Goal: Task Accomplishment & Management: Complete application form

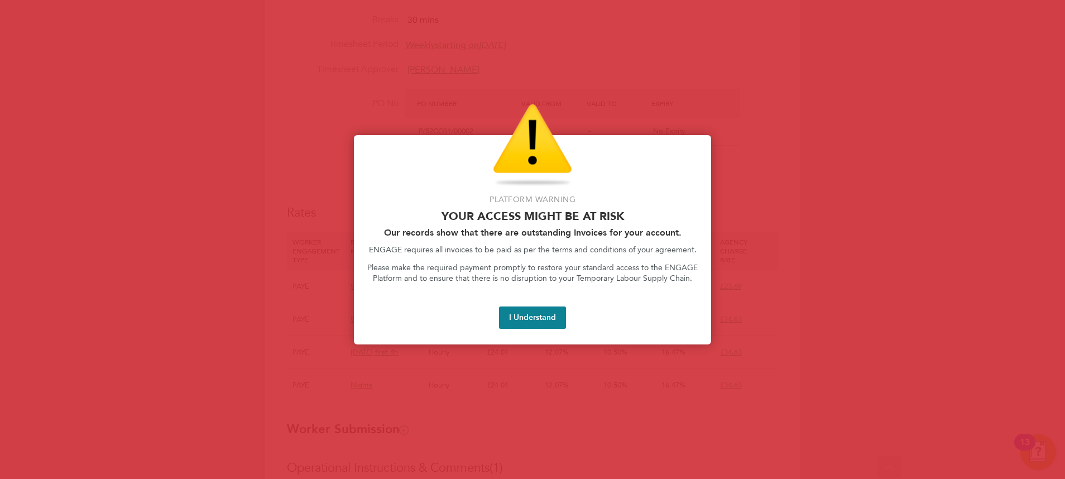
click at [524, 319] on button "I Understand" at bounding box center [532, 317] width 67 height 22
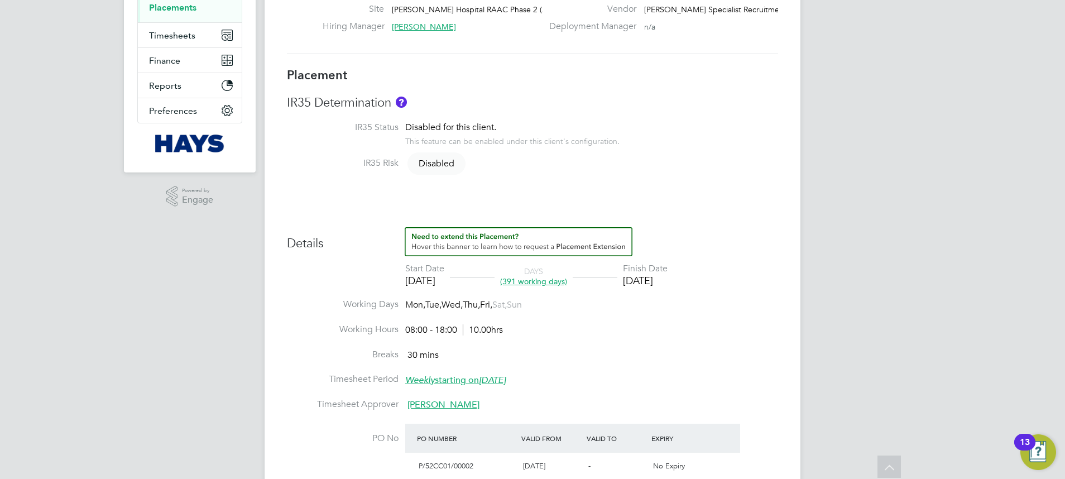
click at [165, 12] on link "Placements" at bounding box center [172, 7] width 47 height 11
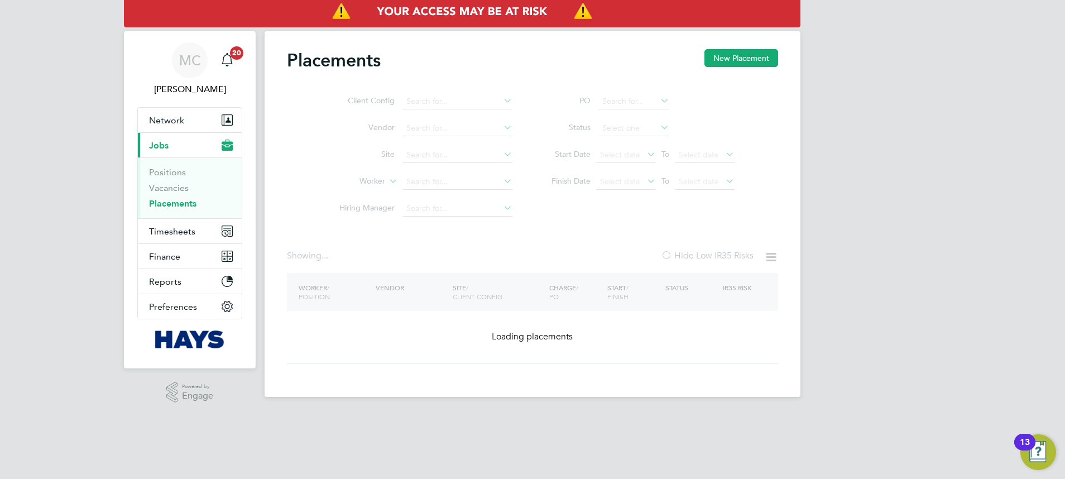
click at [470, 167] on ul "Client Config Vendor Site Worker Hiring Manager" at bounding box center [421, 155] width 210 height 134
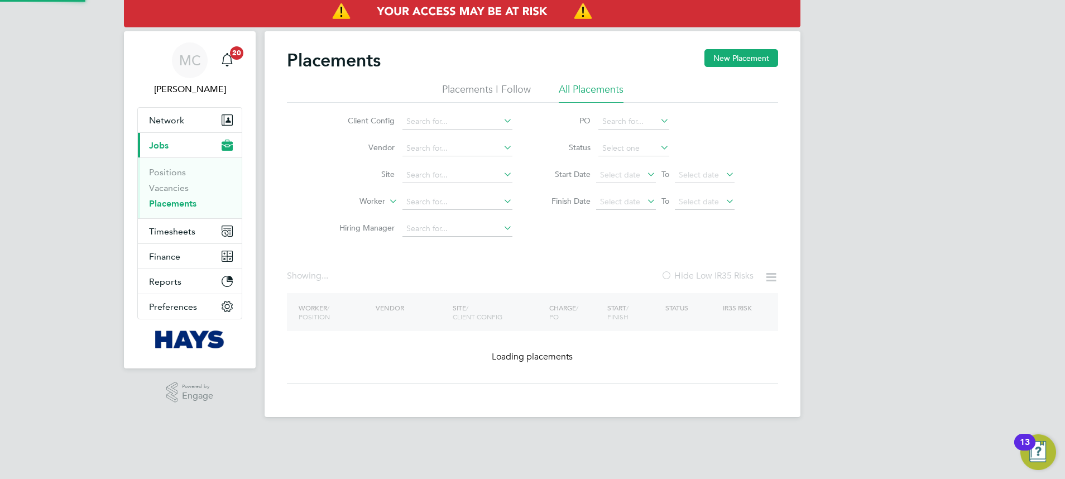
click at [440, 186] on li "Site" at bounding box center [421, 175] width 210 height 27
click at [438, 197] on input at bounding box center [457, 202] width 110 height 16
click at [438, 199] on input at bounding box center [457, 202] width 110 height 16
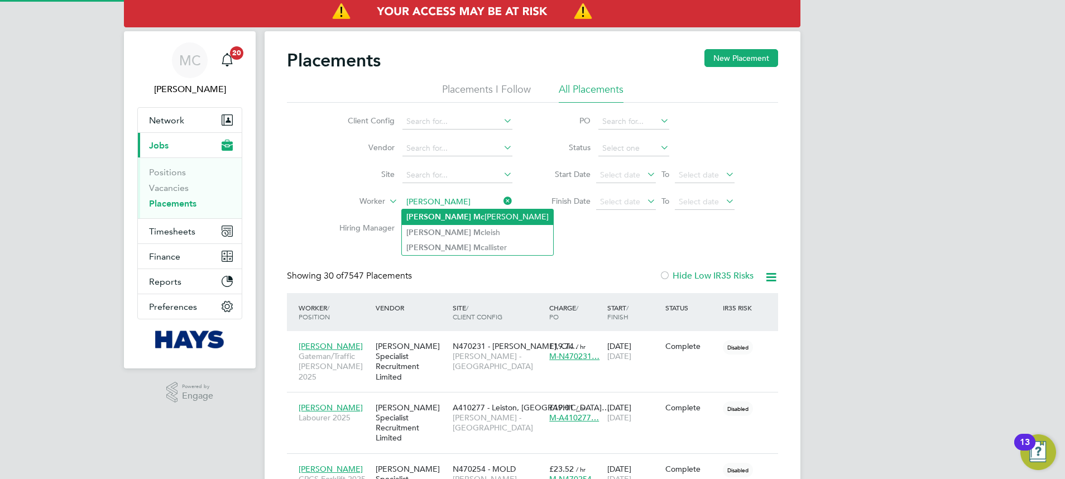
click at [455, 213] on li "[PERSON_NAME]" at bounding box center [477, 216] width 151 height 15
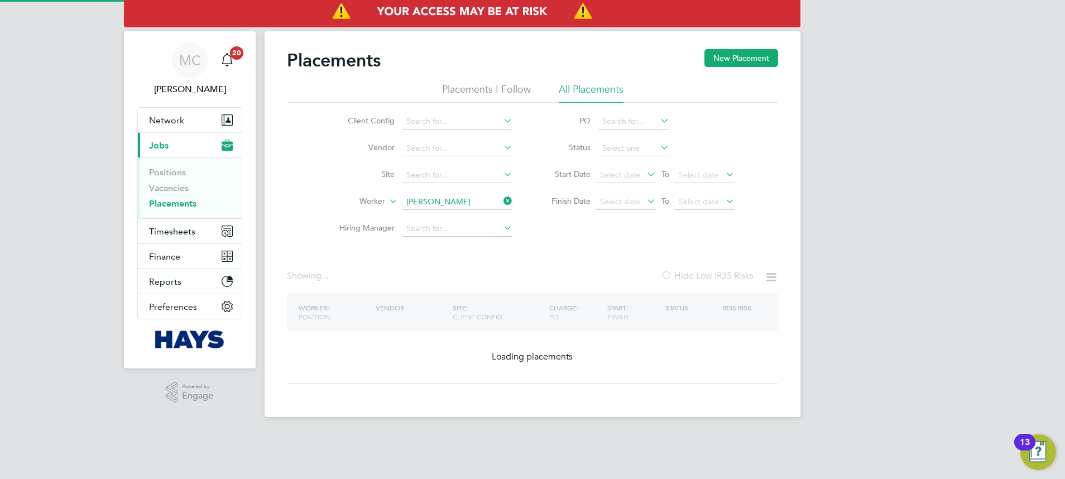
type input "[PERSON_NAME]"
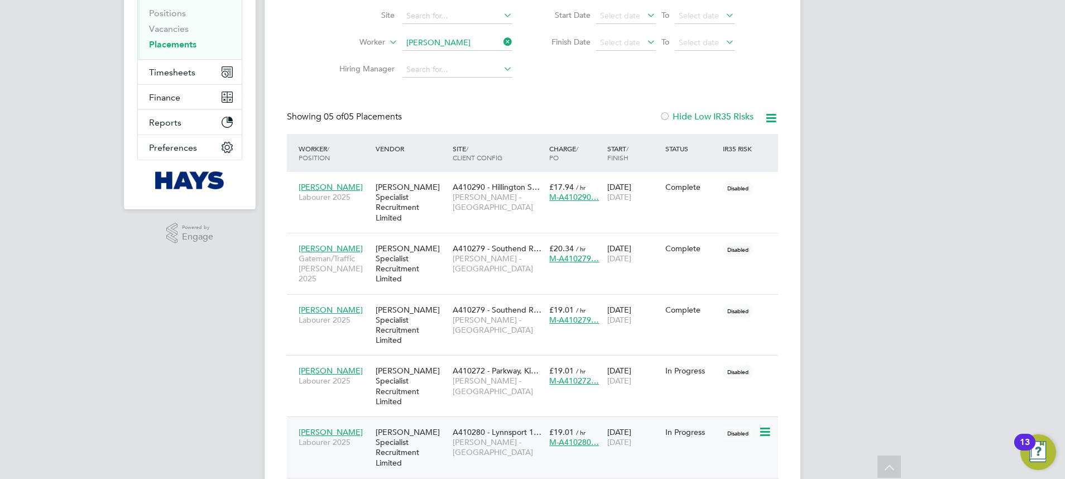
click at [474, 427] on span "A410280 - Lynnsport 1…" at bounding box center [497, 432] width 89 height 10
click at [689, 355] on div "[PERSON_NAME] Labourer 2025 [PERSON_NAME] Specialist Recruitment Limited A41027…" at bounding box center [532, 385] width 491 height 61
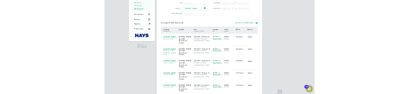
scroll to position [32, 74]
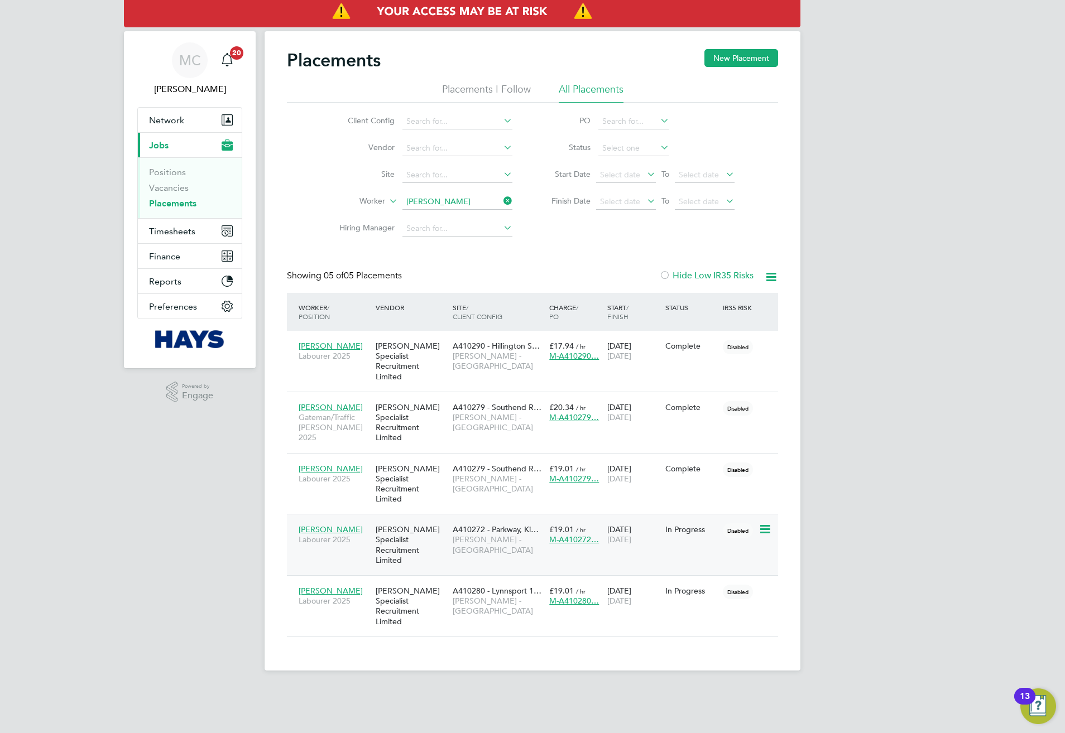
click at [710, 515] on div "[PERSON_NAME] Labourer 2025 [PERSON_NAME] Specialist Recruitment Limited A41027…" at bounding box center [532, 544] width 491 height 61
click at [763, 523] on icon at bounding box center [763, 529] width 11 height 13
click at [434, 519] on div "[PERSON_NAME] Specialist Recruitment Limited" at bounding box center [411, 545] width 77 height 52
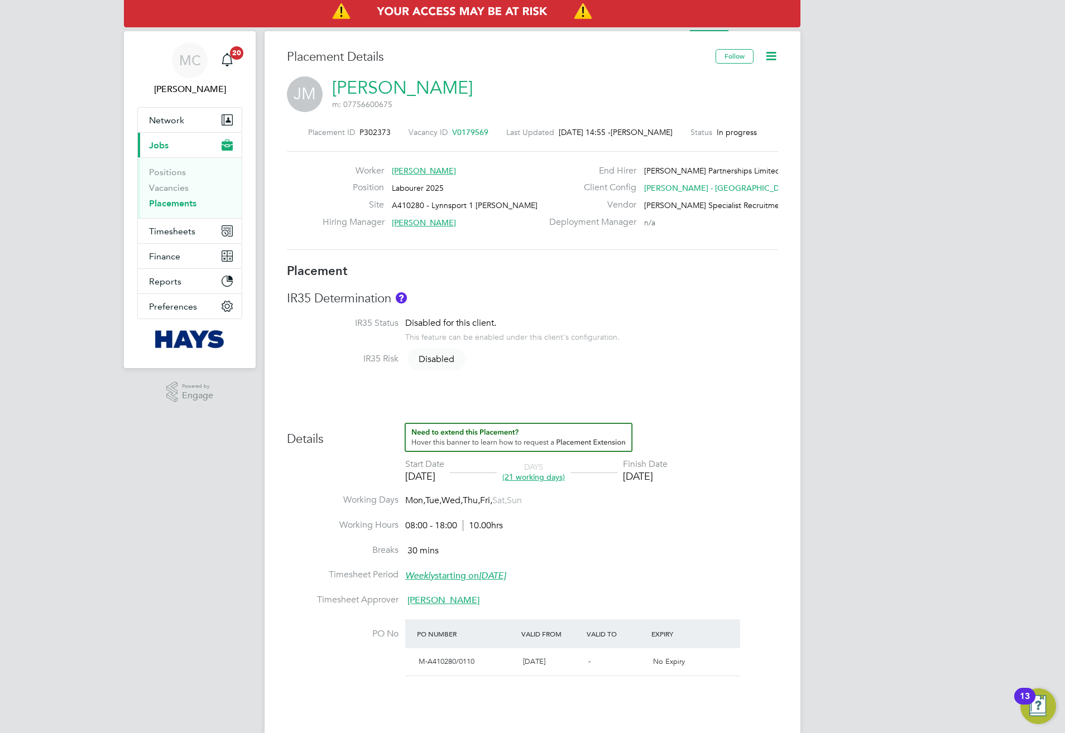
scroll to position [17, 221]
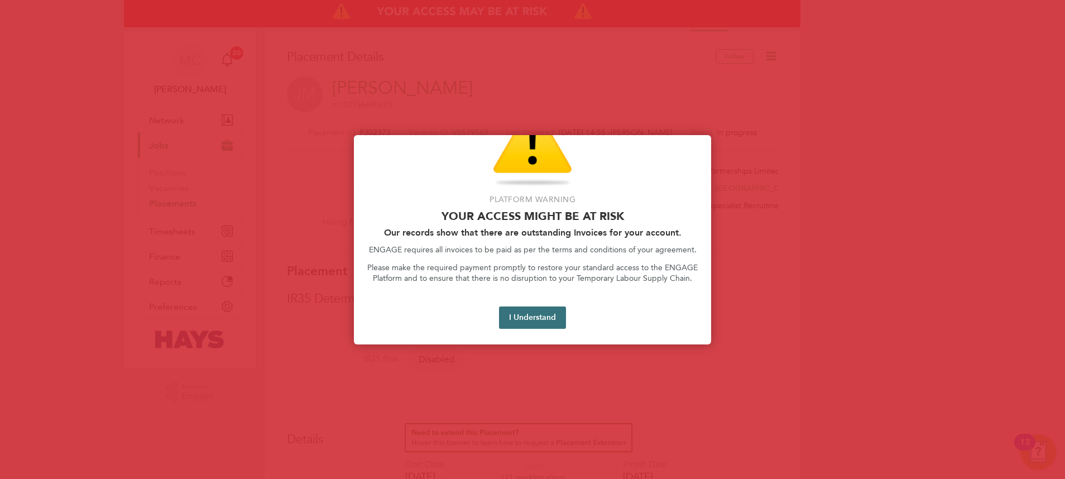
click at [556, 318] on button "I Understand" at bounding box center [532, 317] width 67 height 22
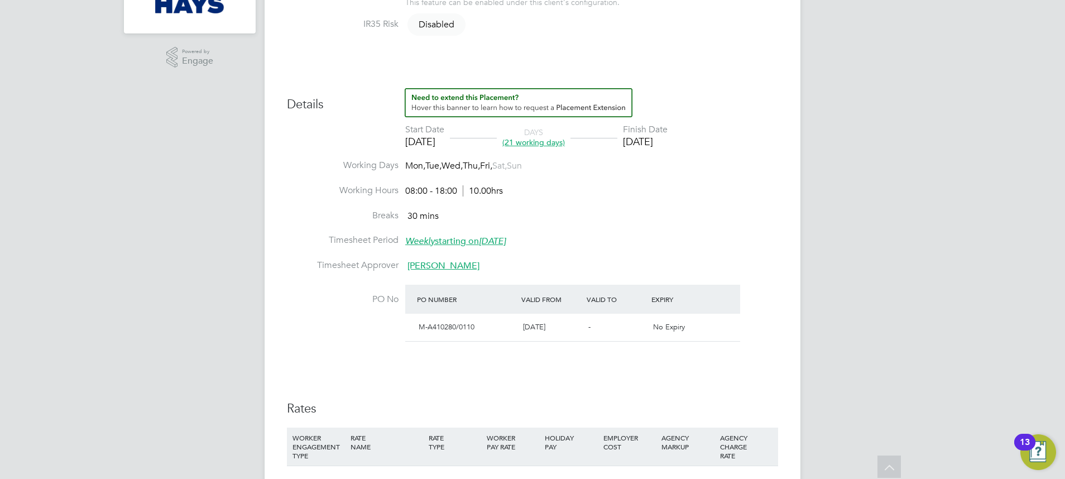
scroll to position [0, 0]
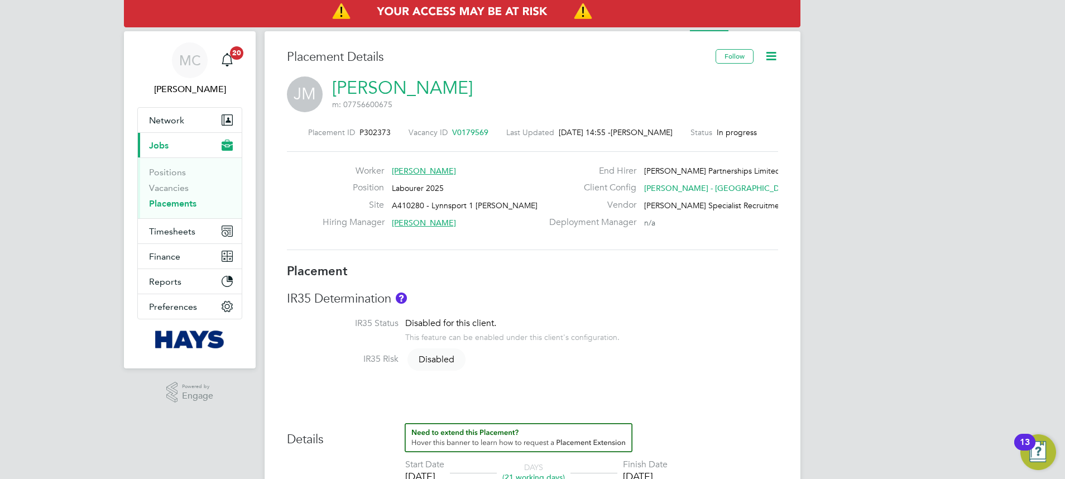
click at [376, 127] on span "P302373" at bounding box center [374, 132] width 31 height 10
copy div "P302373 Vacancy ID"
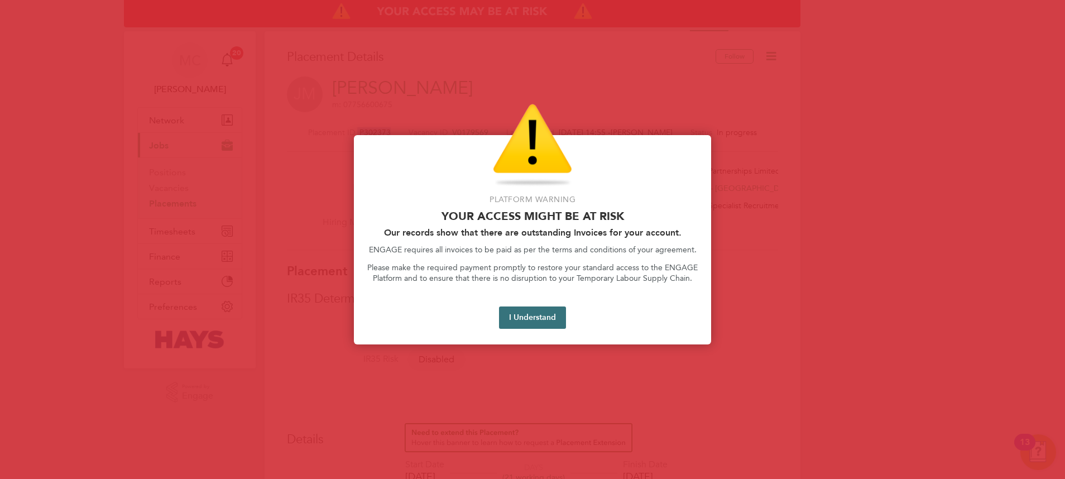
click at [500, 318] on button "I Understand" at bounding box center [532, 317] width 67 height 22
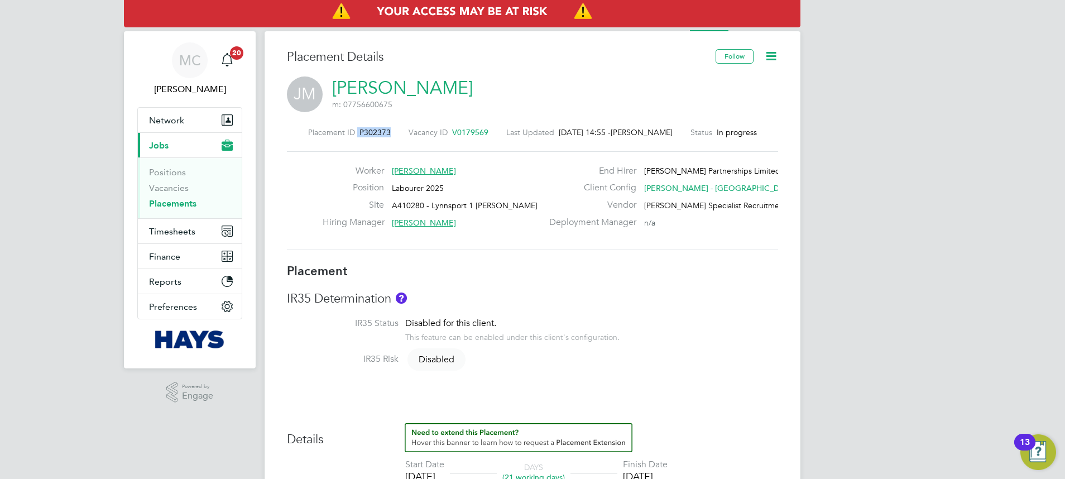
click at [764, 61] on icon at bounding box center [771, 56] width 14 height 14
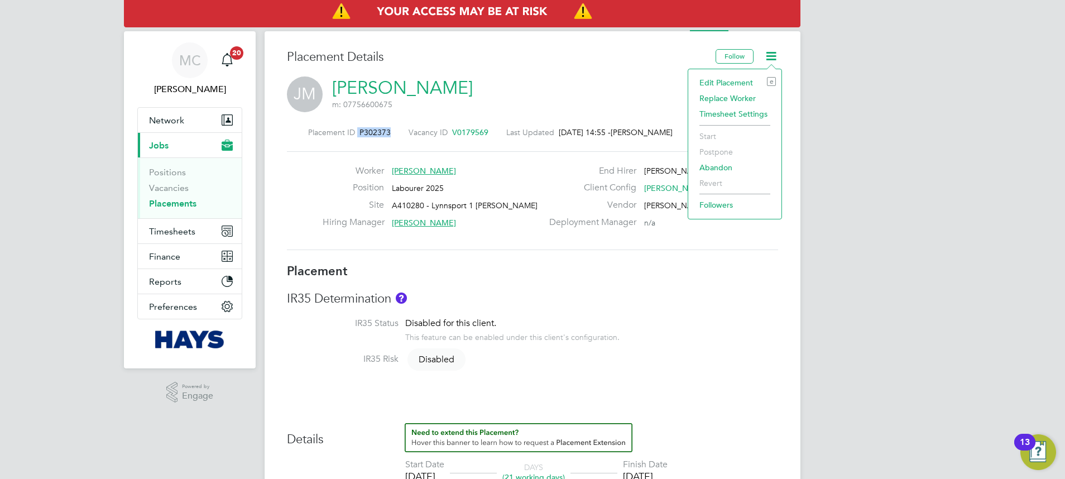
click at [746, 81] on li "Edit Placement e" at bounding box center [735, 83] width 82 height 16
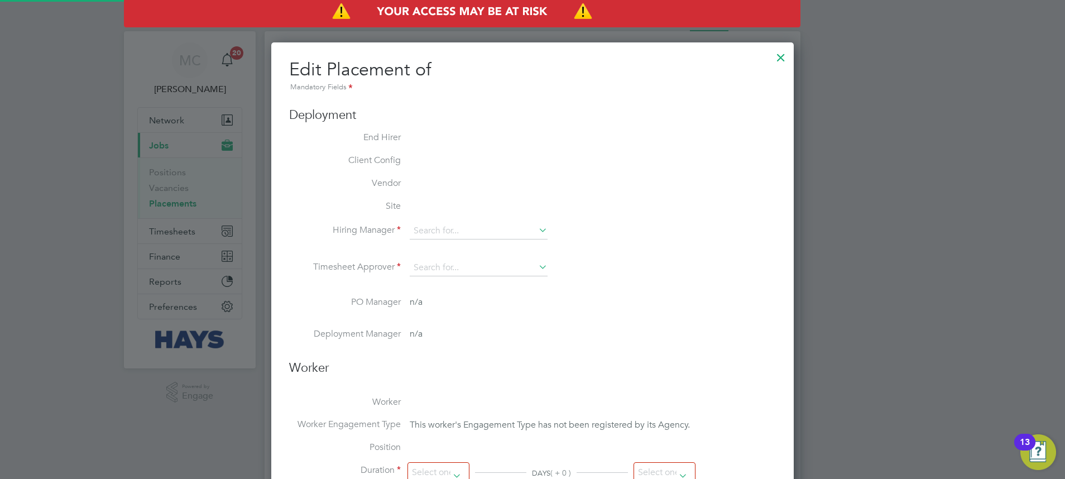
type input "Mark Bond"
type input "Russell Edwards"
type input "[DATE]"
type input "08:00"
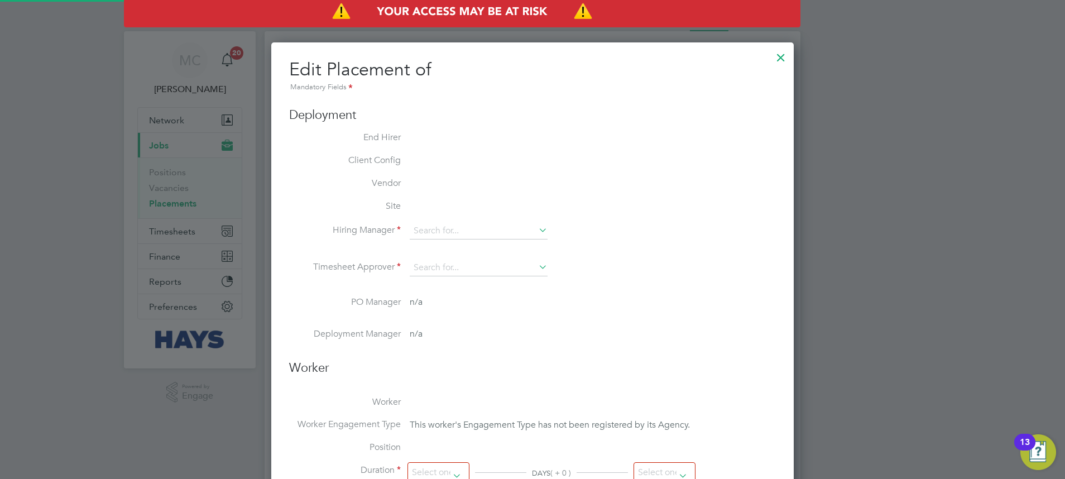
type input "18:00"
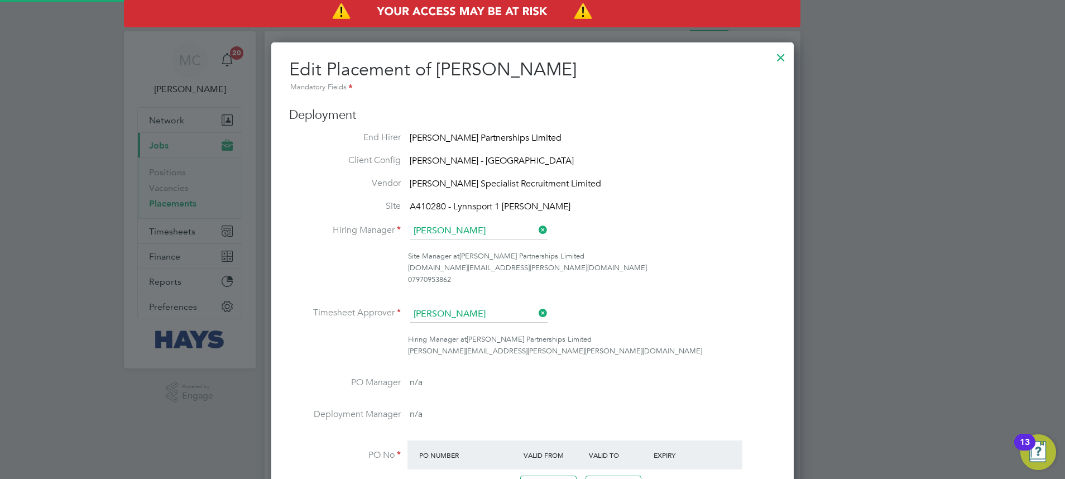
scroll to position [15, 487]
click at [494, 315] on input "Russell Edwards" at bounding box center [479, 314] width 138 height 17
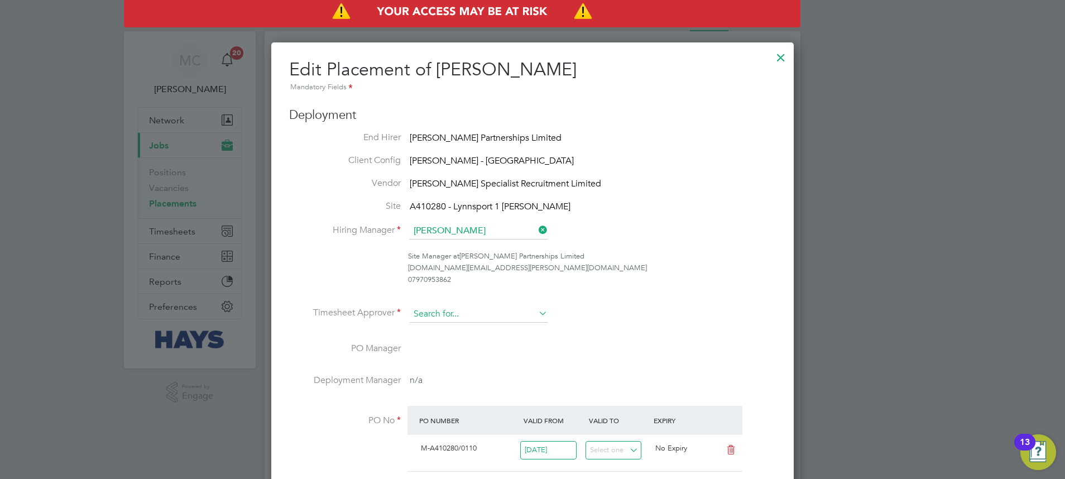
scroll to position [1233, 523]
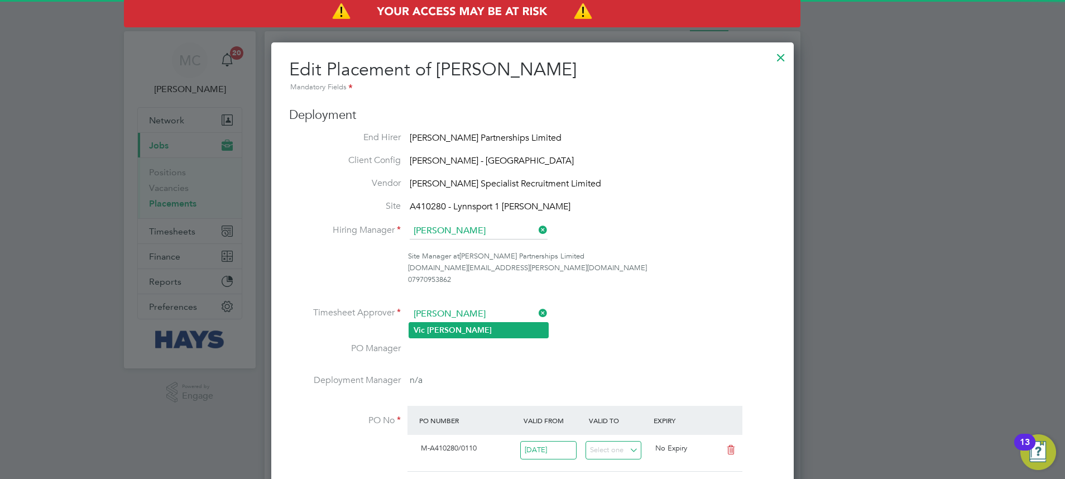
click at [458, 325] on li "Vic Smith" at bounding box center [478, 330] width 139 height 15
type input "Vic Smith"
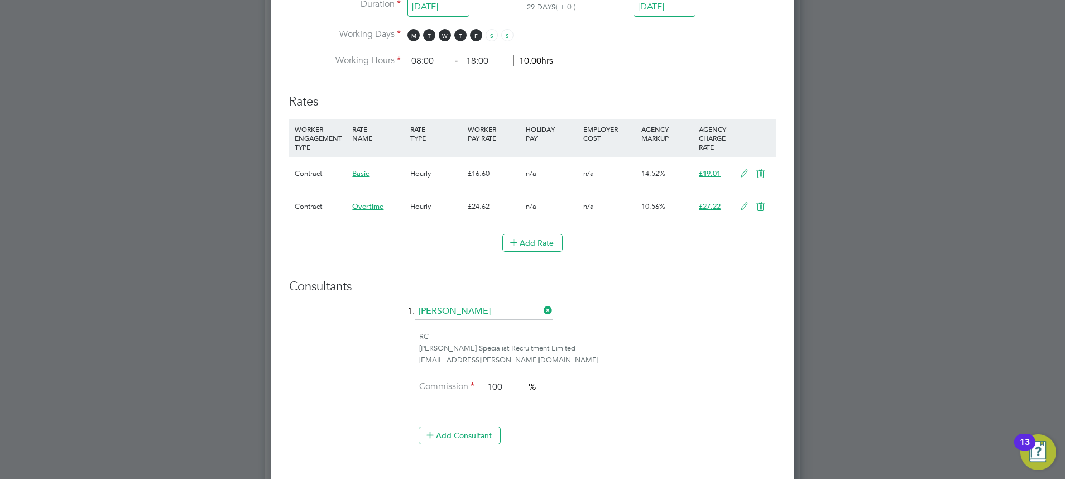
scroll to position [837, 0]
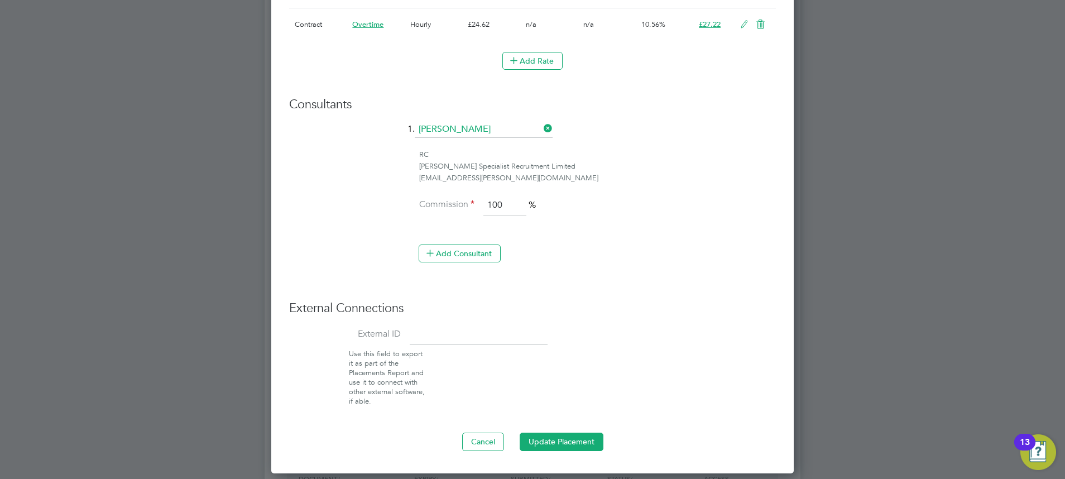
click at [483, 329] on input at bounding box center [479, 335] width 138 height 20
paste input "30644162"
type input "30644162"
click at [491, 134] on input at bounding box center [484, 129] width 138 height 17
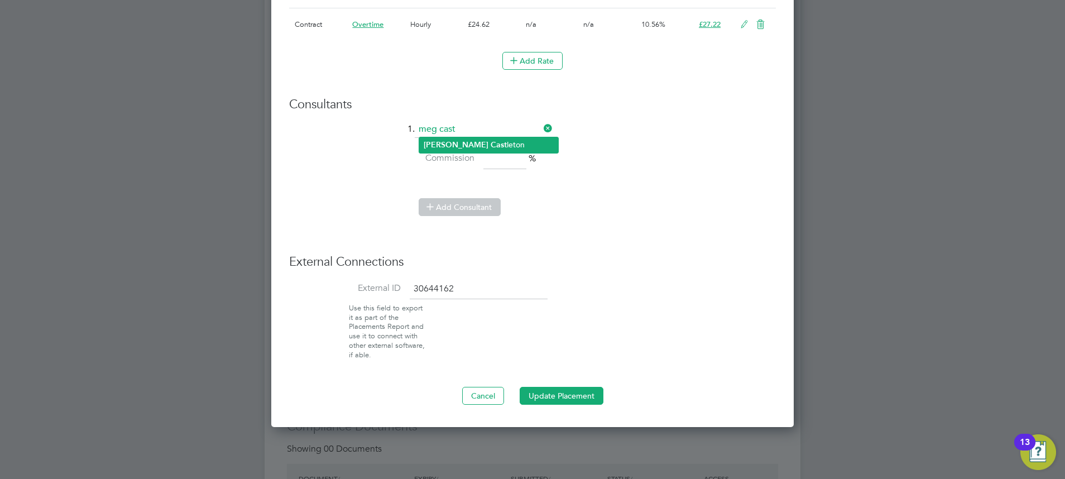
click at [479, 144] on li "Meg Cast leton" at bounding box center [488, 144] width 139 height 15
type input "[PERSON_NAME]"
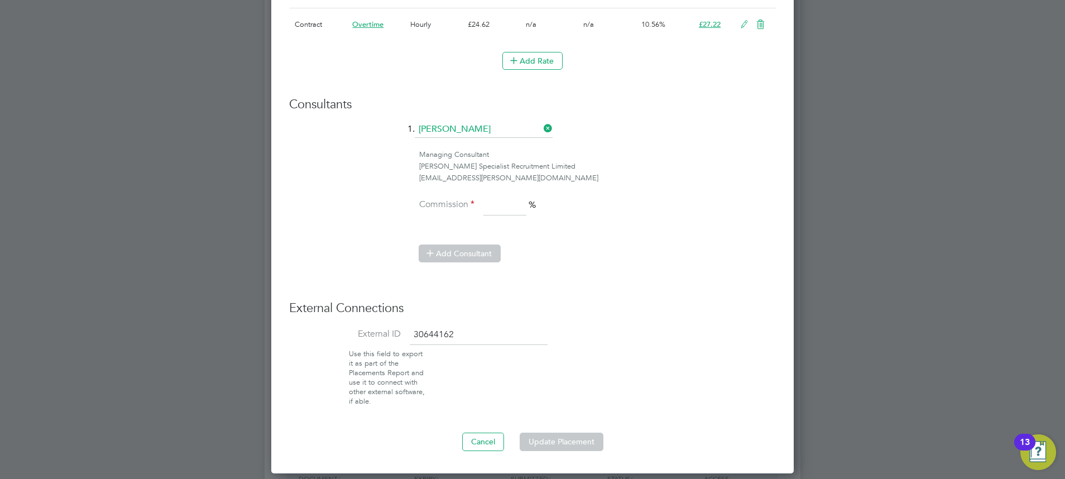
click at [498, 212] on input at bounding box center [504, 205] width 43 height 20
type input "100"
click at [581, 436] on button "Update Placement" at bounding box center [562, 442] width 84 height 18
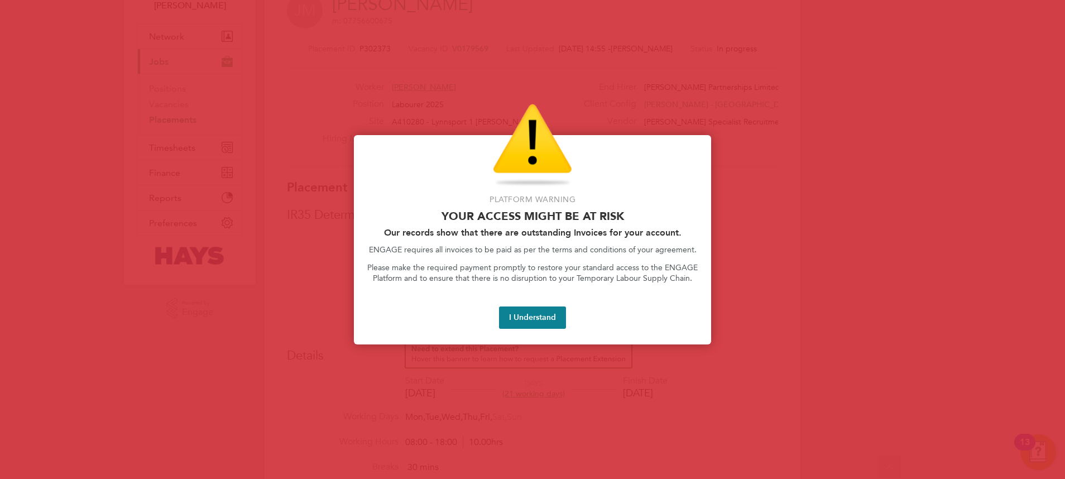
drag, startPoint x: 564, startPoint y: 326, endPoint x: 559, endPoint y: 322, distance: 6.8
click at [564, 326] on button "I Understand" at bounding box center [532, 317] width 67 height 22
click at [539, 321] on button "I Understand" at bounding box center [532, 317] width 67 height 22
click at [534, 329] on div "Platform Warning Your access might be at risk Our records show that there are o…" at bounding box center [532, 239] width 357 height 209
